Goal: Transaction & Acquisition: Purchase product/service

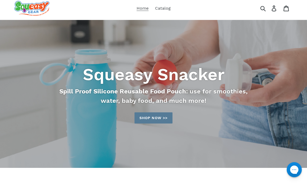
scroll to position [19, 0]
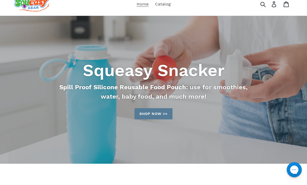
click at [155, 117] on link "Shop now >>" at bounding box center [153, 113] width 38 height 11
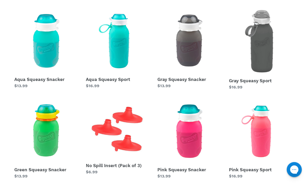
scroll to position [94, 0]
click at [262, 139] on link "Pink Squeasy Sport" at bounding box center [261, 140] width 64 height 80
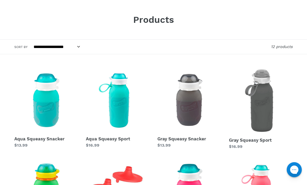
scroll to position [111, 0]
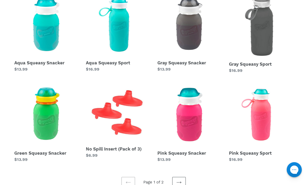
click at [114, 29] on link "Aqua Squeasy Sport" at bounding box center [118, 32] width 64 height 80
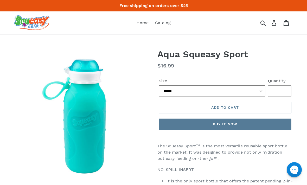
click at [261, 91] on select "***** **** ******" at bounding box center [212, 91] width 107 height 11
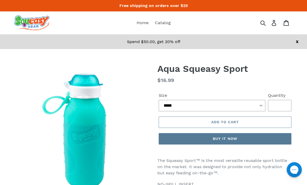
click at [223, 140] on button "Buy it now" at bounding box center [225, 138] width 133 height 11
click at [275, 24] on icon at bounding box center [274, 23] width 6 height 6
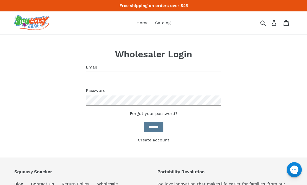
click at [140, 24] on span "Home" at bounding box center [143, 22] width 12 height 5
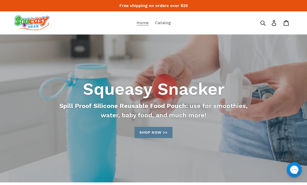
click at [141, 24] on span "Home" at bounding box center [143, 22] width 12 height 5
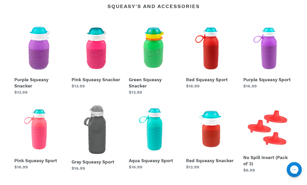
scroll to position [208, 0]
click at [38, 151] on link "Pink Squeasy Sport" at bounding box center [38, 138] width 49 height 66
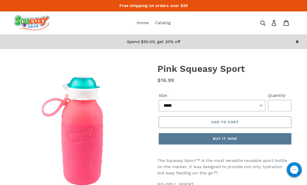
click at [227, 123] on span "Add to cart" at bounding box center [225, 122] width 28 height 4
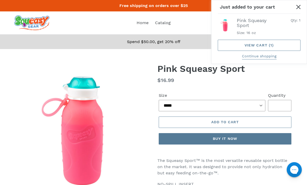
click at [261, 56] on button "Continue shopping" at bounding box center [259, 57] width 35 height 6
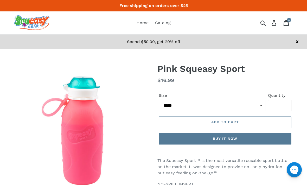
click at [286, 22] on icon at bounding box center [286, 23] width 5 height 6
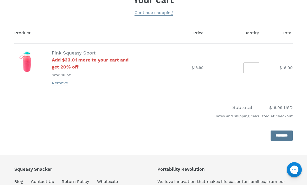
scroll to position [88, 0]
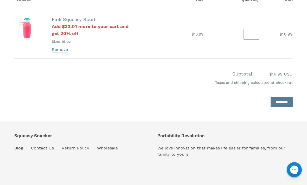
click at [274, 102] on input "*********" at bounding box center [282, 102] width 22 height 10
